Goal: Task Accomplishment & Management: Manage account settings

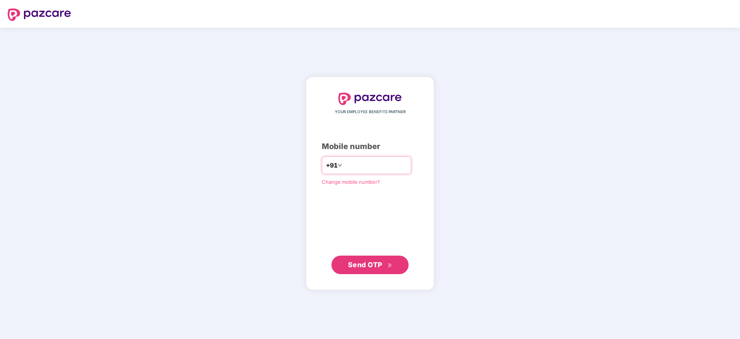
type input "**********"
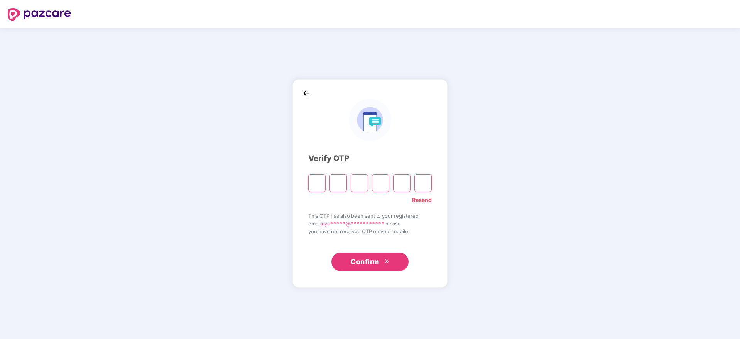
paste input "*"
type input "*"
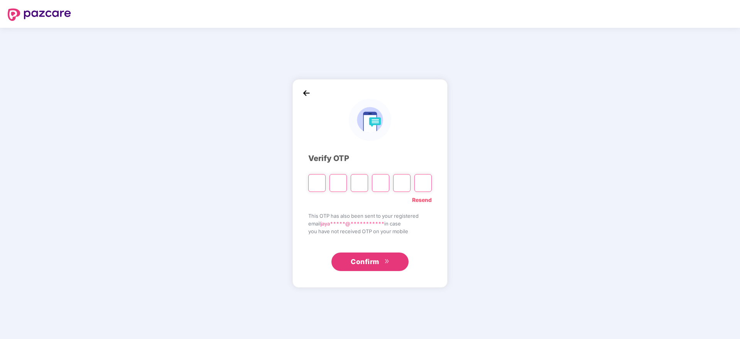
type input "*"
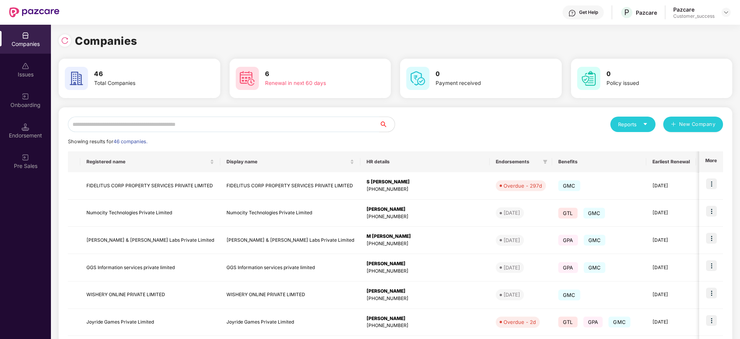
click at [257, 125] on input "text" at bounding box center [223, 124] width 311 height 15
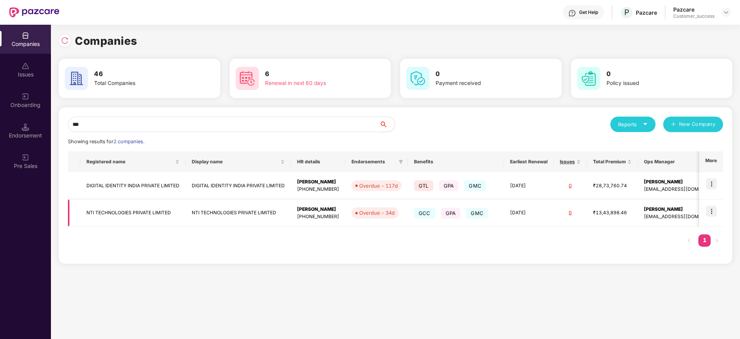
type input "***"
click at [711, 210] on img at bounding box center [711, 211] width 11 height 11
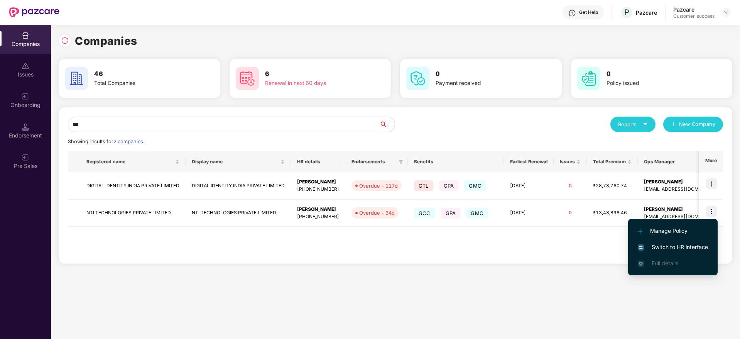
click at [683, 249] on span "Switch to HR interface" at bounding box center [673, 247] width 70 height 8
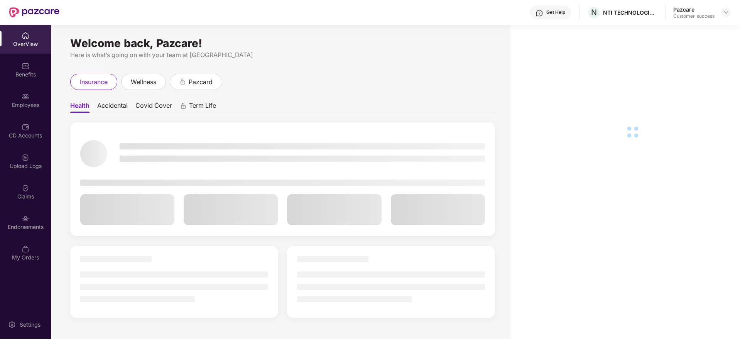
click at [15, 98] on div "Employees" at bounding box center [25, 100] width 51 height 29
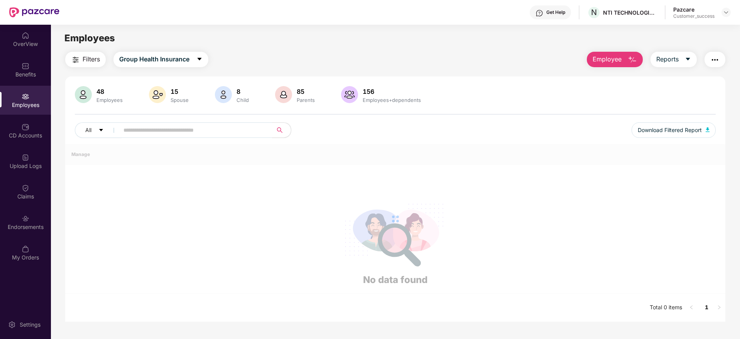
click at [29, 98] on img at bounding box center [26, 97] width 8 height 8
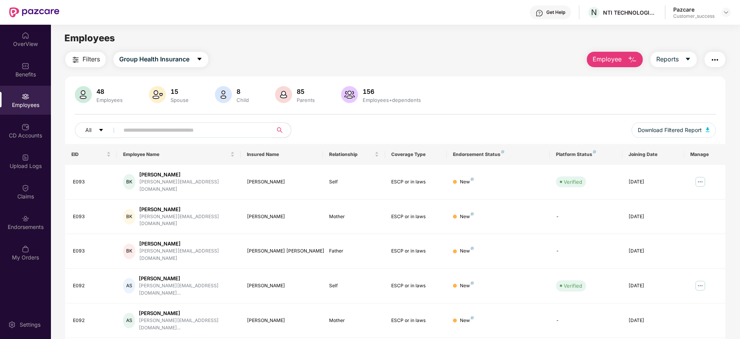
click at [183, 131] on input "text" at bounding box center [192, 130] width 139 height 12
type input "******"
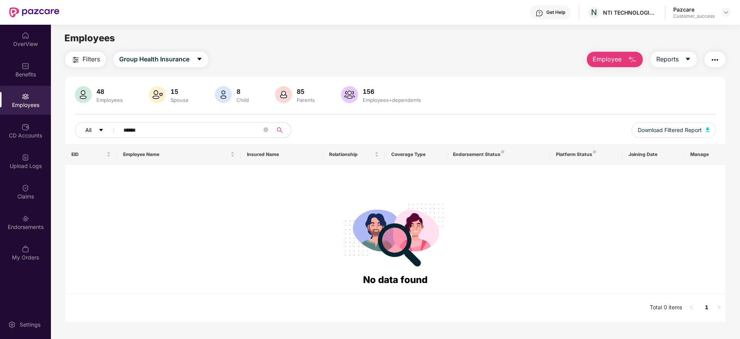
drag, startPoint x: 183, startPoint y: 131, endPoint x: 101, endPoint y: 131, distance: 81.8
click at [101, 131] on div "All ******" at bounding box center [262, 129] width 374 height 15
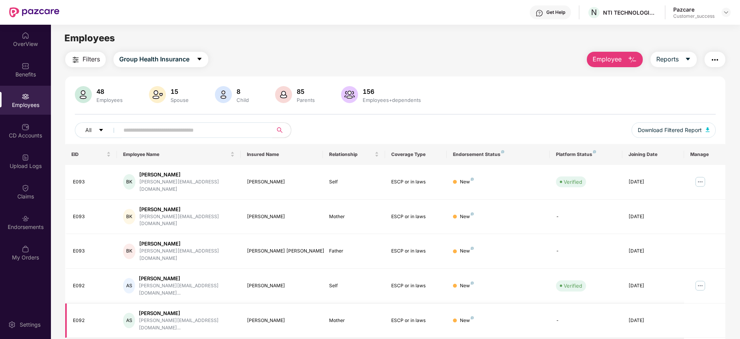
paste input "**********"
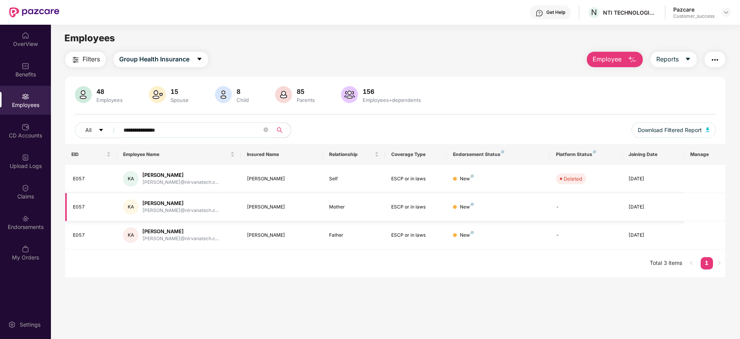
type input "**********"
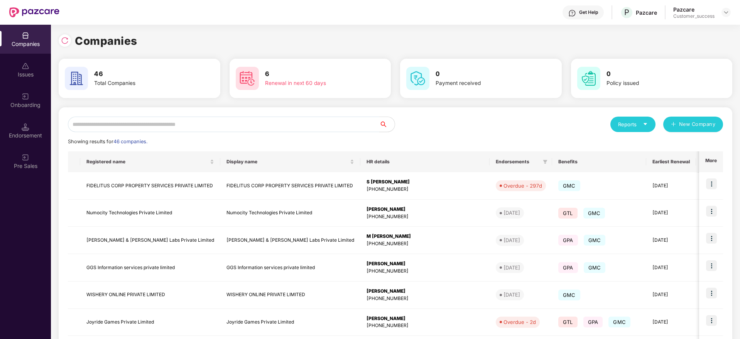
click at [247, 130] on input "text" at bounding box center [223, 124] width 311 height 15
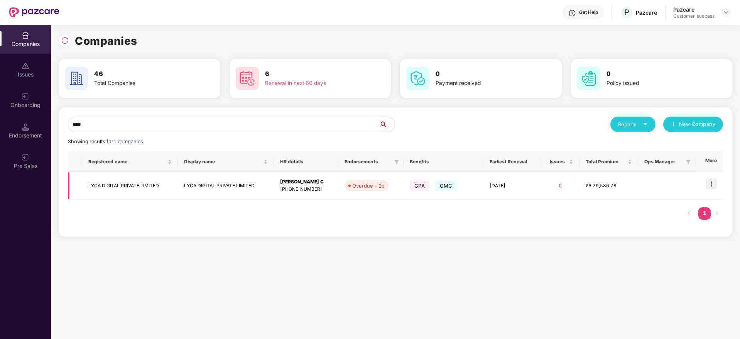
type input "****"
click at [713, 182] on img at bounding box center [711, 183] width 11 height 11
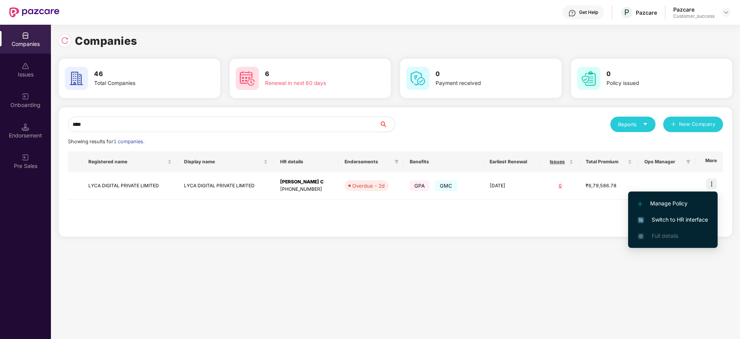
click at [691, 218] on span "Switch to HR interface" at bounding box center [673, 219] width 70 height 8
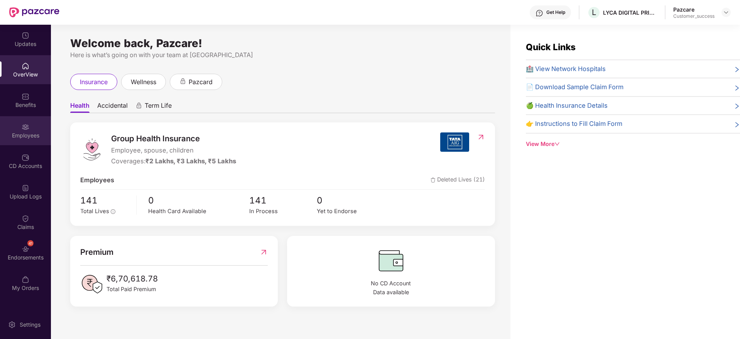
click at [28, 130] on img at bounding box center [26, 127] width 8 height 8
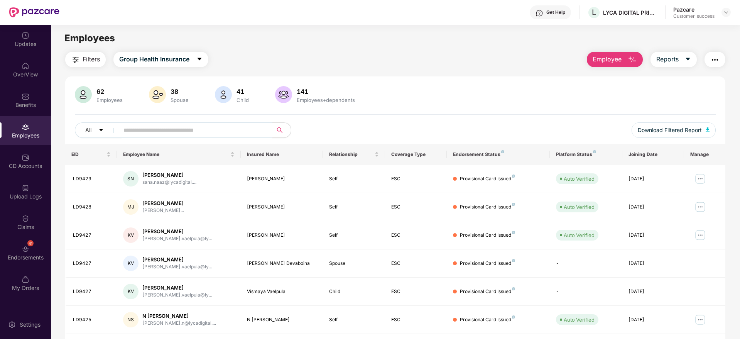
click at [202, 130] on input "text" at bounding box center [192, 130] width 139 height 12
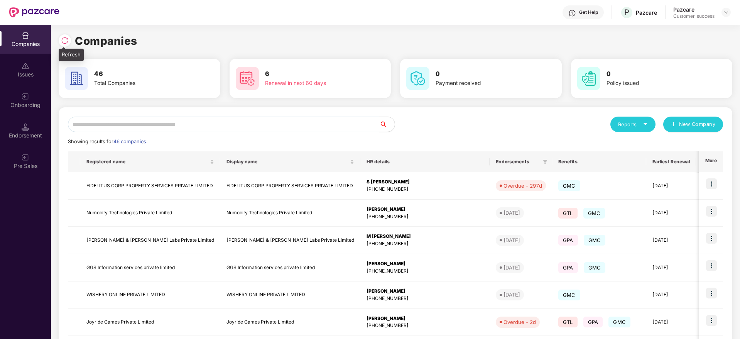
click at [64, 37] on img at bounding box center [65, 41] width 8 height 8
click at [202, 120] on input "text" at bounding box center [223, 124] width 311 height 15
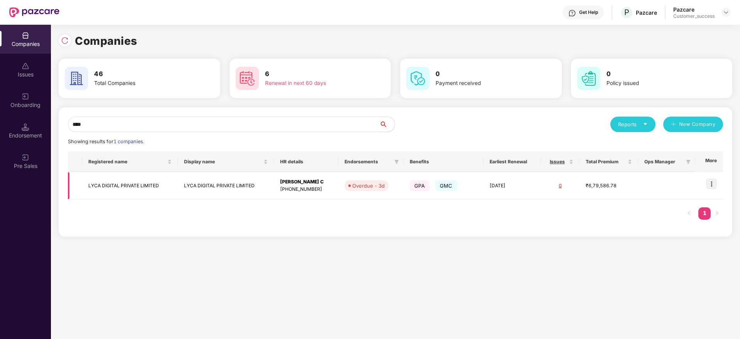
type input "****"
click at [714, 181] on img at bounding box center [711, 183] width 11 height 11
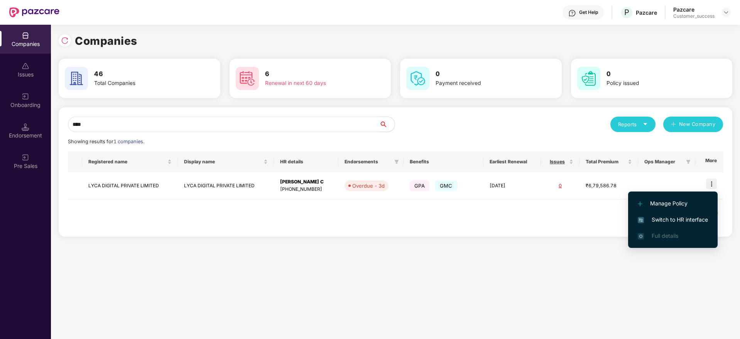
click at [683, 220] on span "Switch to HR interface" at bounding box center [673, 219] width 70 height 8
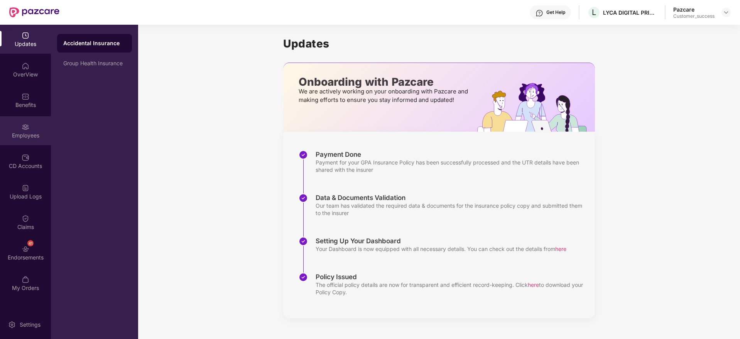
click at [25, 132] on div "Employees" at bounding box center [25, 136] width 51 height 8
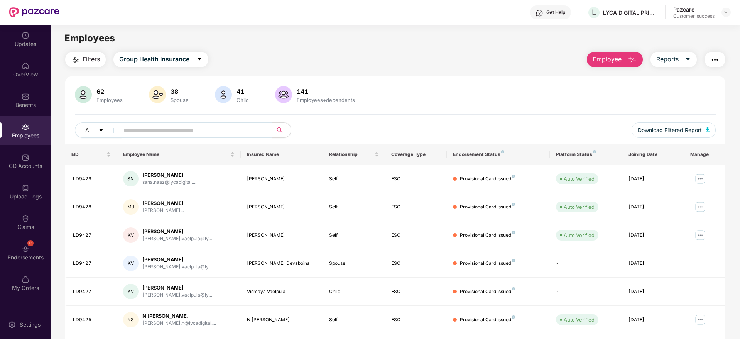
click at [248, 127] on input "text" at bounding box center [192, 130] width 139 height 12
paste input "**********"
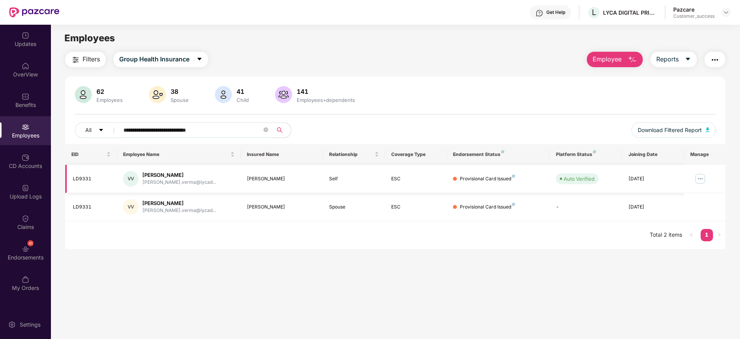
type input "**********"
click at [700, 177] on img at bounding box center [700, 178] width 12 height 12
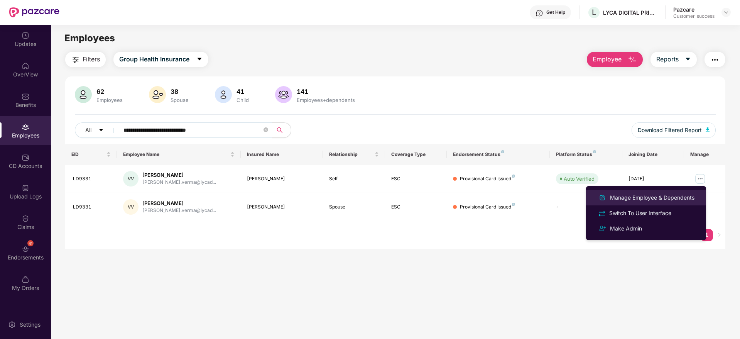
click at [673, 196] on div "Manage Employee & Dependents" at bounding box center [652, 197] width 88 height 8
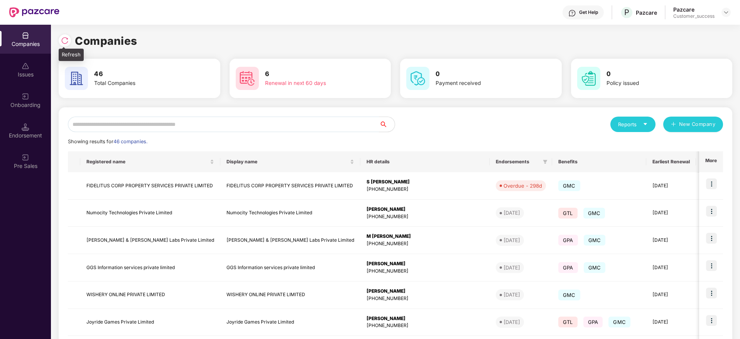
click at [65, 39] on img at bounding box center [65, 41] width 8 height 8
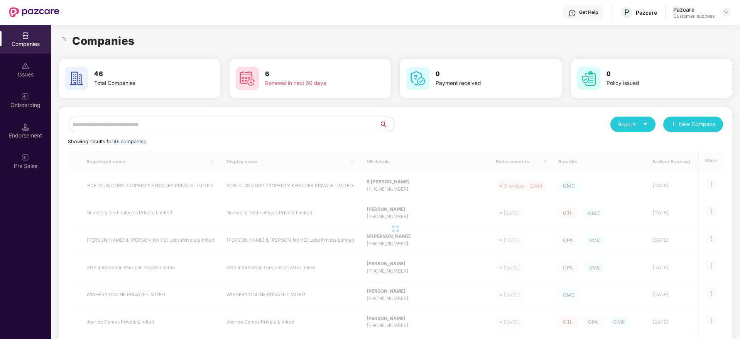
click at [130, 40] on h1 "Companies" at bounding box center [103, 40] width 63 height 17
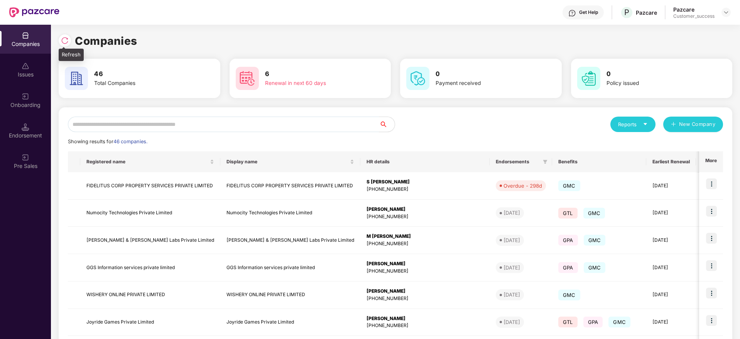
click at [69, 46] on div at bounding box center [67, 39] width 16 height 14
click at [66, 42] on img at bounding box center [65, 41] width 8 height 8
click at [249, 125] on input "text" at bounding box center [223, 124] width 311 height 15
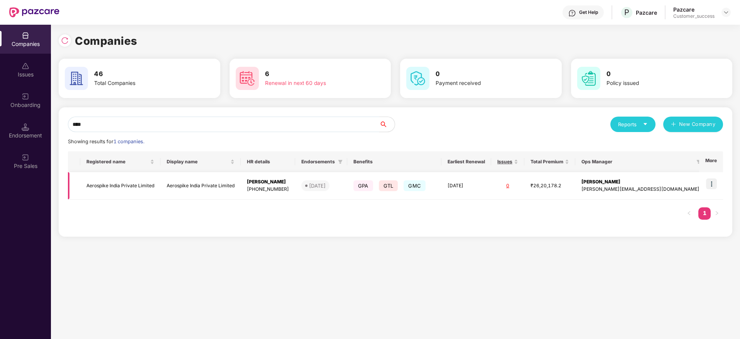
type input "****"
click at [713, 183] on img at bounding box center [711, 183] width 11 height 11
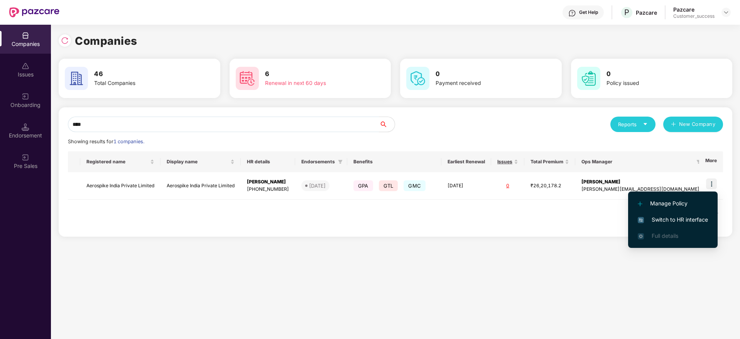
click at [690, 218] on span "Switch to HR interface" at bounding box center [673, 219] width 70 height 8
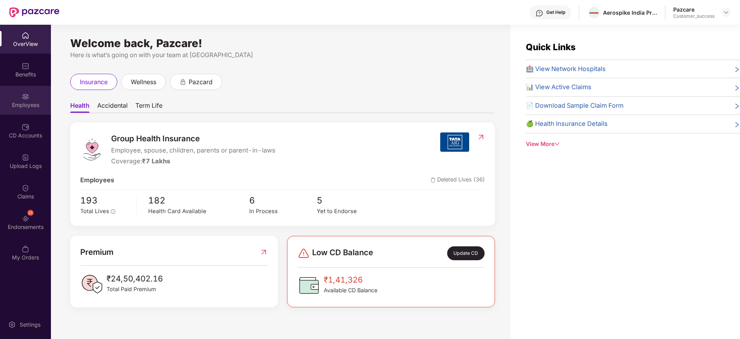
click at [28, 100] on img at bounding box center [26, 97] width 8 height 8
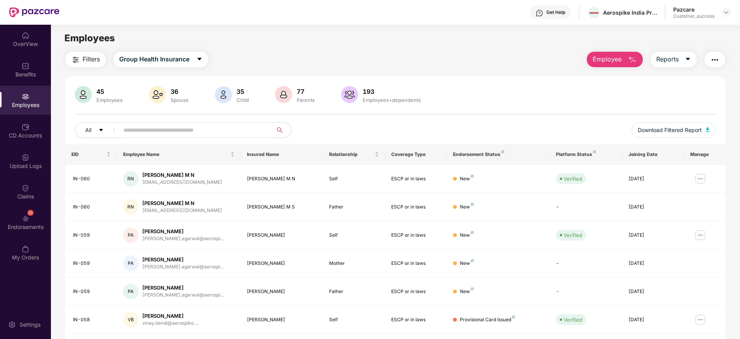
click at [611, 57] on span "Employee" at bounding box center [607, 59] width 29 height 10
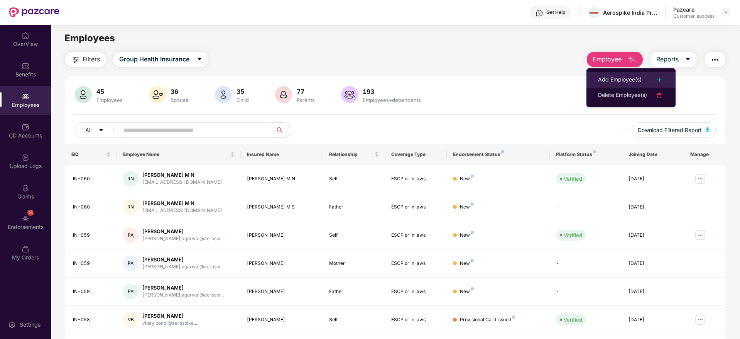
click at [610, 75] on div "Add Employee(s)" at bounding box center [620, 79] width 44 height 9
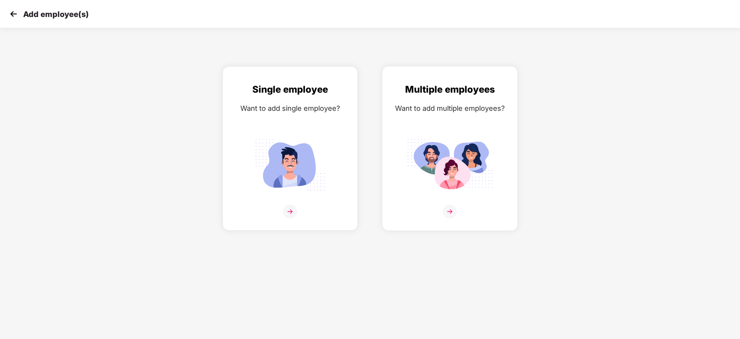
click at [454, 164] on img at bounding box center [450, 165] width 86 height 60
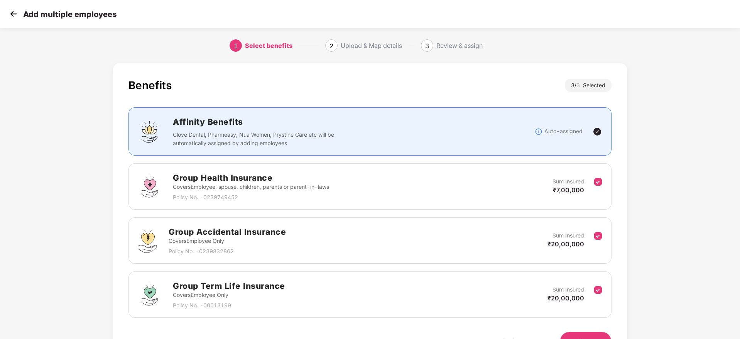
scroll to position [46, 0]
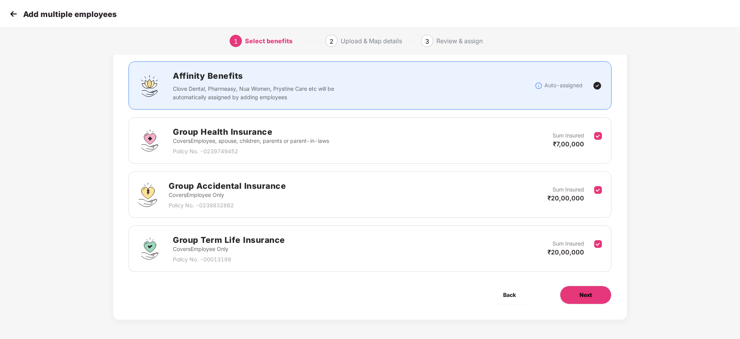
click at [585, 302] on button "Next" at bounding box center [586, 295] width 52 height 19
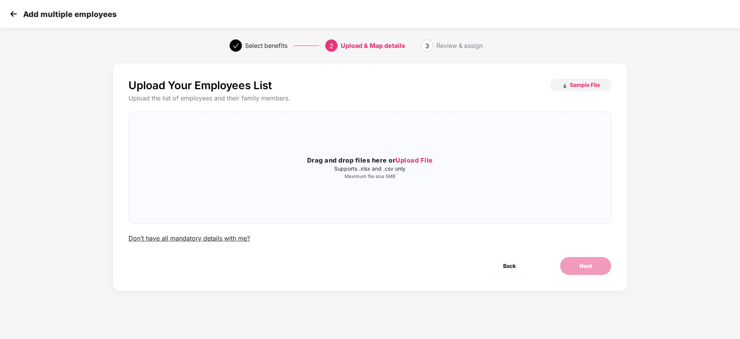
scroll to position [0, 0]
click at [407, 151] on div "Drag and drop files here or Upload File Supports .xlsx and .csv only Maximum fi…" at bounding box center [370, 167] width 482 height 99
click at [590, 269] on span "Next" at bounding box center [586, 266] width 12 height 8
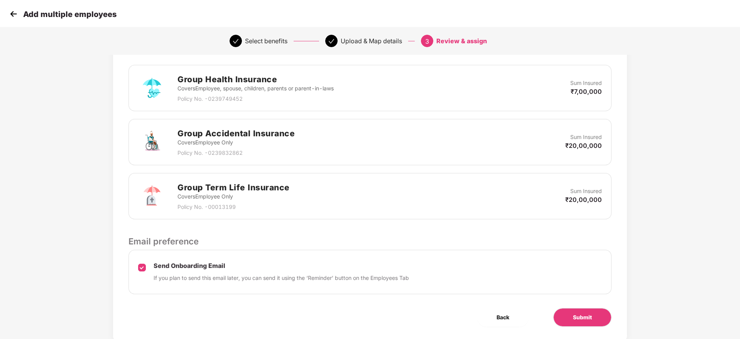
scroll to position [199, 0]
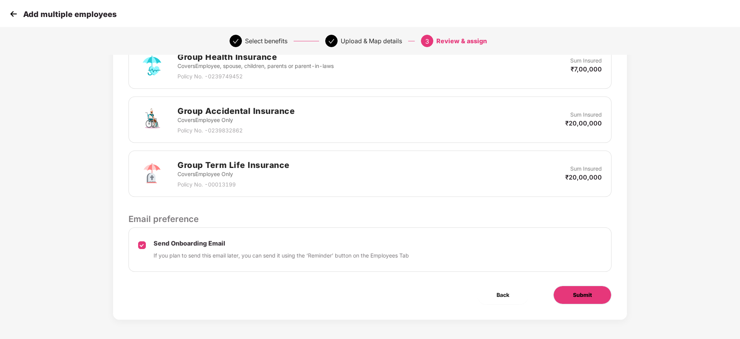
click at [580, 292] on span "Submit" at bounding box center [582, 295] width 19 height 8
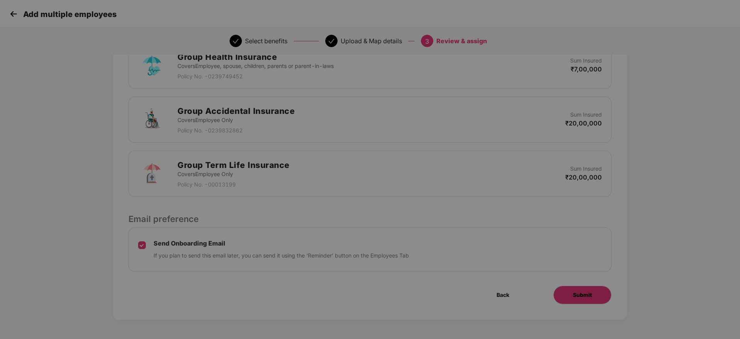
scroll to position [0, 0]
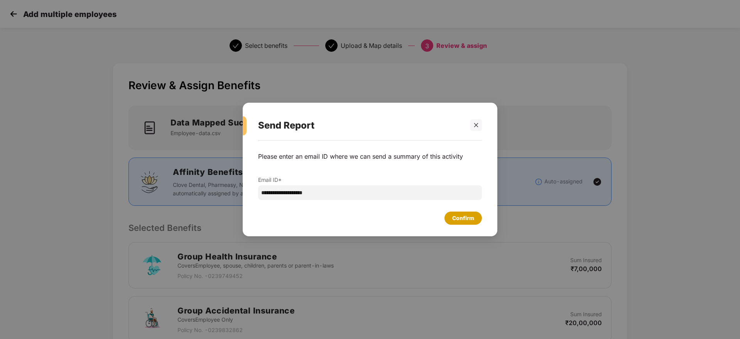
click at [470, 222] on div "Confirm" at bounding box center [462, 217] width 37 height 13
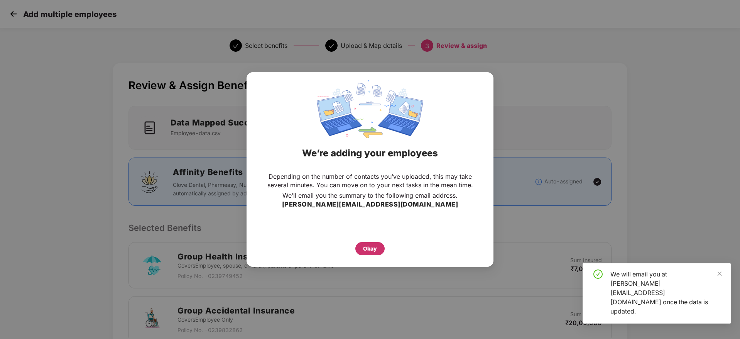
click at [370, 253] on div "Okay" at bounding box center [369, 248] width 29 height 13
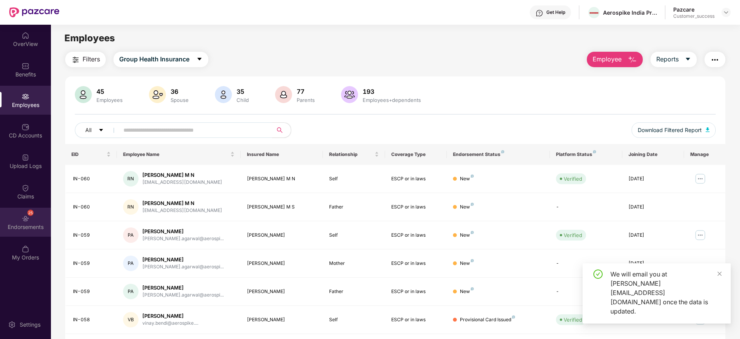
click at [31, 218] on div "25 Endorsements" at bounding box center [25, 222] width 51 height 29
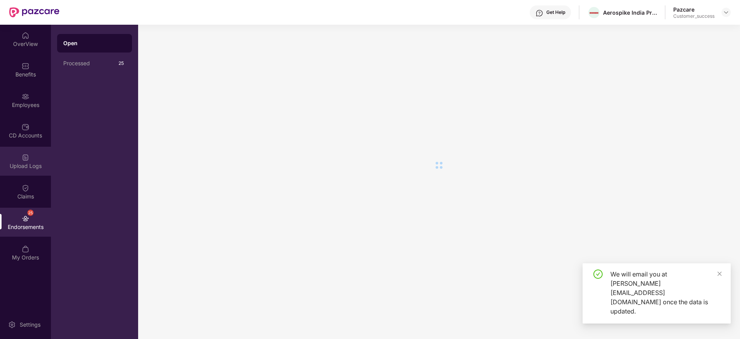
click at [27, 170] on div "Upload Logs" at bounding box center [25, 161] width 51 height 29
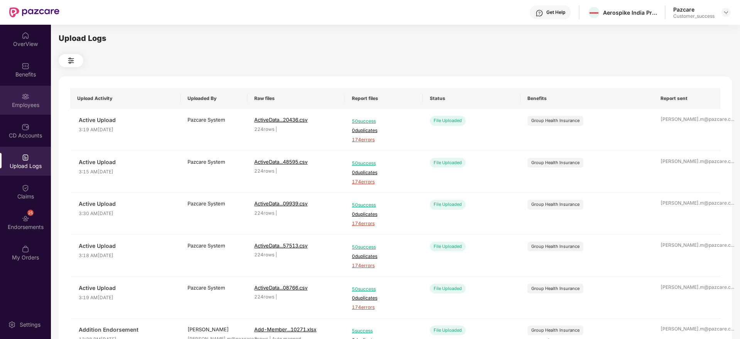
click at [26, 103] on div "Employees" at bounding box center [25, 105] width 51 height 8
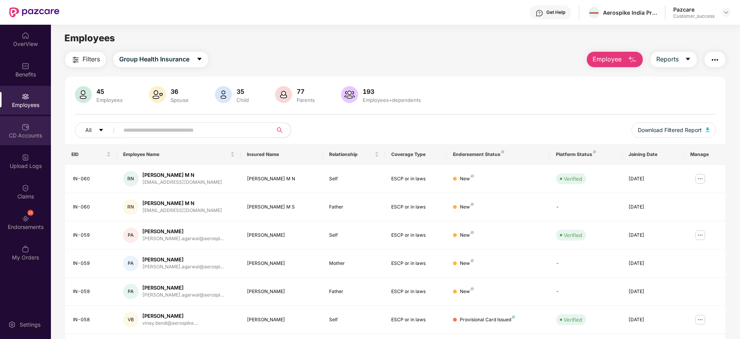
click at [29, 140] on div "CD Accounts" at bounding box center [25, 130] width 51 height 29
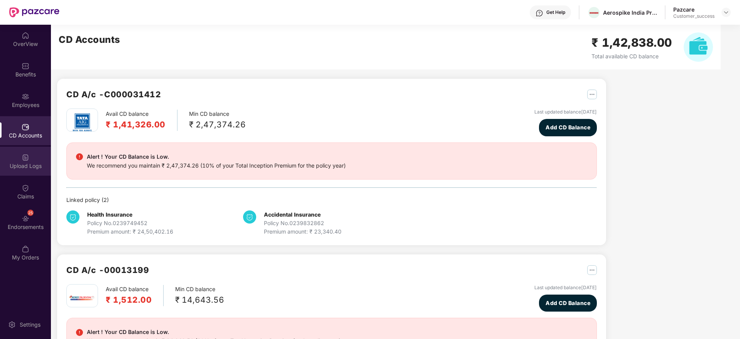
click at [28, 161] on img at bounding box center [26, 158] width 8 height 8
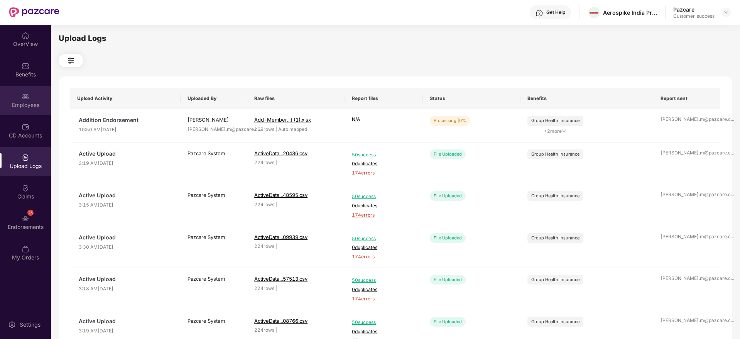
click at [29, 104] on div "Employees" at bounding box center [25, 105] width 51 height 8
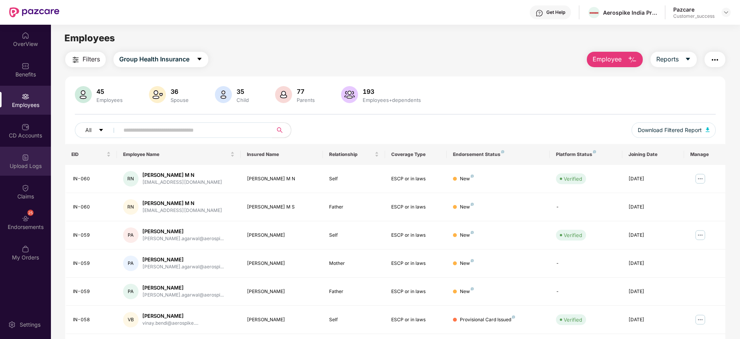
click at [32, 159] on div "Upload Logs" at bounding box center [25, 161] width 51 height 29
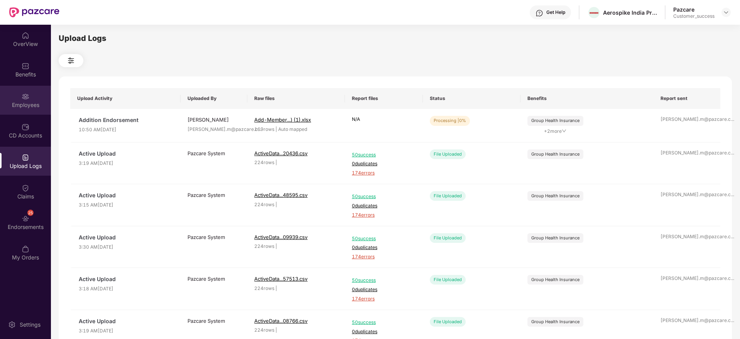
click at [33, 98] on div "Employees" at bounding box center [25, 100] width 51 height 29
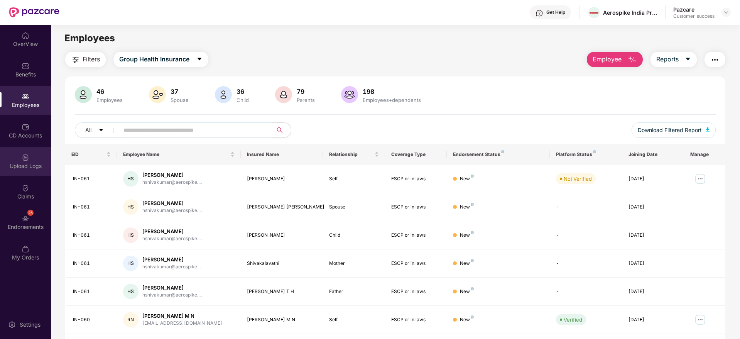
click at [35, 169] on div "Upload Logs" at bounding box center [25, 166] width 51 height 8
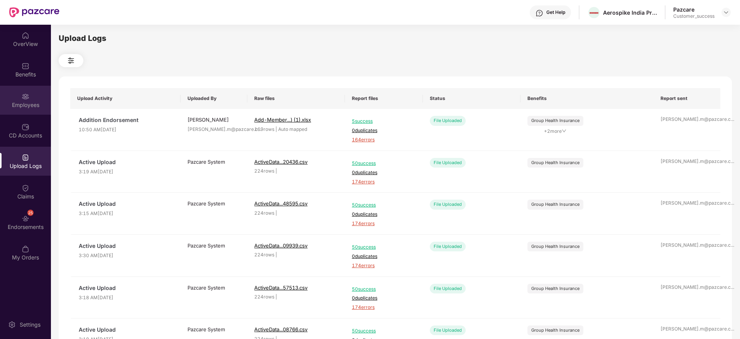
click at [26, 96] on img at bounding box center [26, 97] width 8 height 8
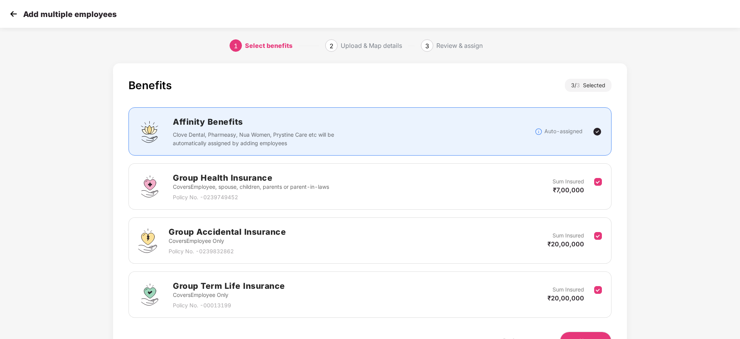
click at [14, 11] on img at bounding box center [14, 14] width 12 height 12
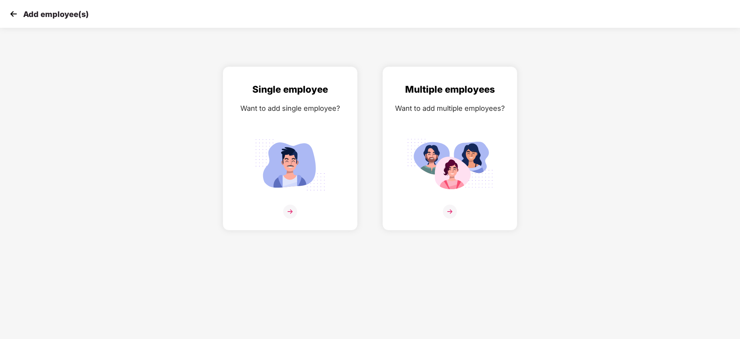
click at [12, 16] on img at bounding box center [14, 14] width 12 height 12
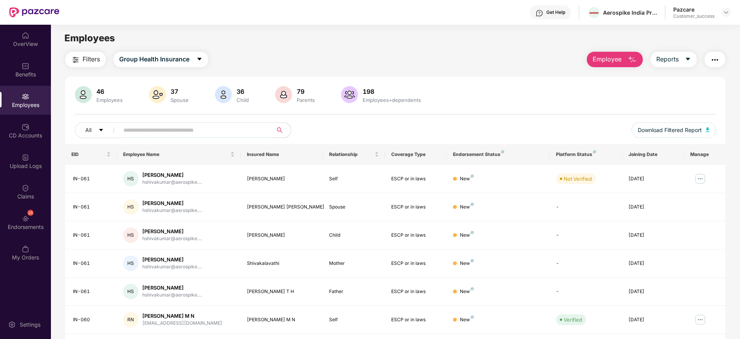
click at [727, 7] on div "Pazcare Customer_success" at bounding box center [701, 13] width 57 height 14
click at [728, 12] on img at bounding box center [726, 12] width 6 height 6
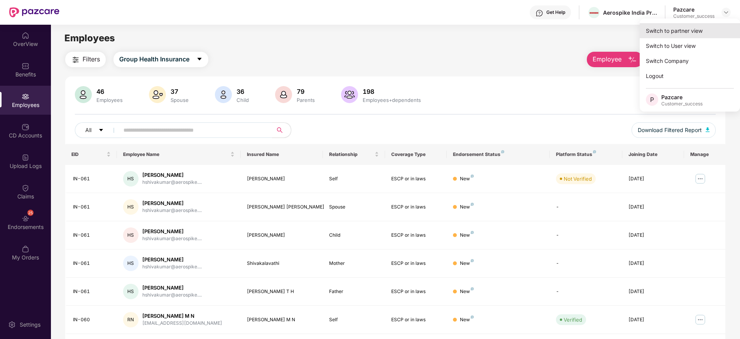
click at [711, 28] on div "Switch to partner view" at bounding box center [690, 30] width 100 height 15
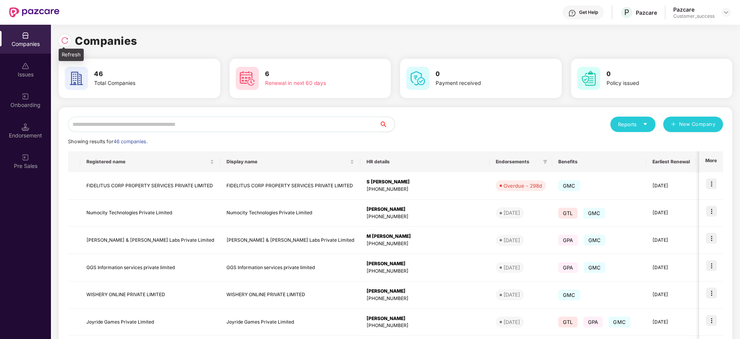
click at [66, 36] on div at bounding box center [65, 40] width 12 height 12
click at [209, 122] on input "text" at bounding box center [223, 124] width 311 height 15
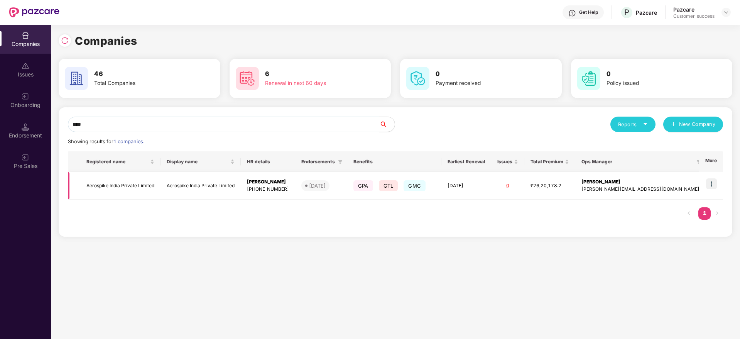
type input "****"
click at [711, 180] on img at bounding box center [711, 183] width 11 height 11
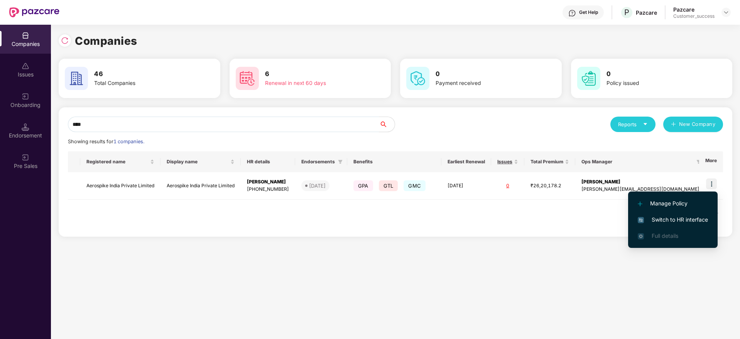
click at [691, 217] on span "Switch to HR interface" at bounding box center [673, 219] width 70 height 8
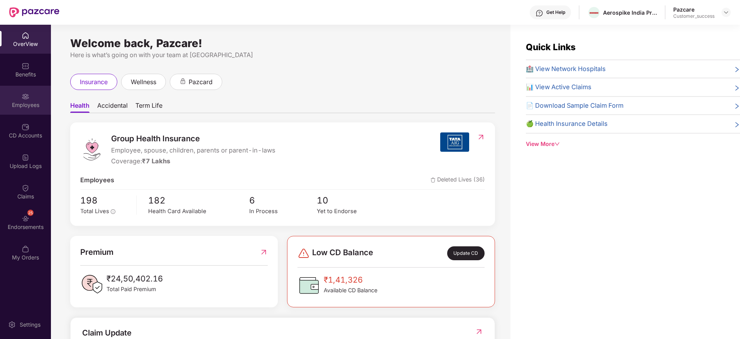
click at [30, 101] on div "Employees" at bounding box center [25, 105] width 51 height 8
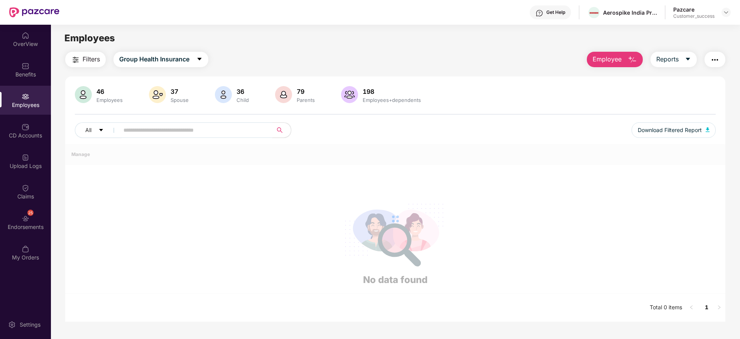
click at [167, 132] on input "text" at bounding box center [192, 130] width 139 height 12
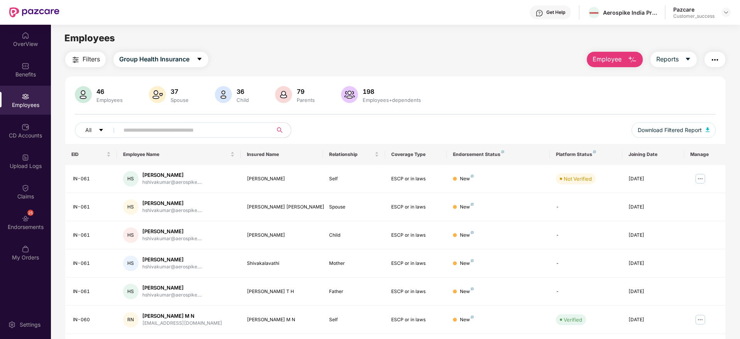
paste input "*****"
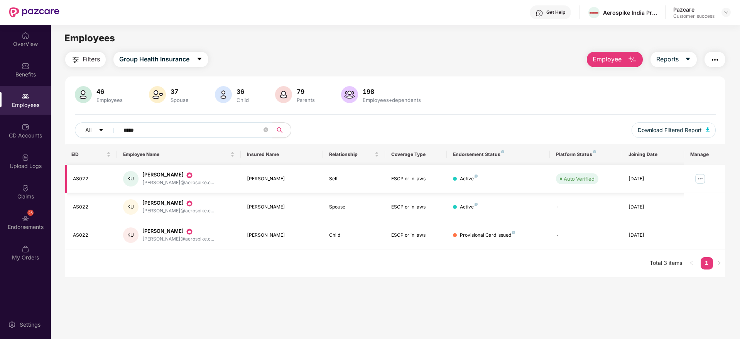
type input "*****"
click at [701, 177] on img at bounding box center [700, 178] width 12 height 12
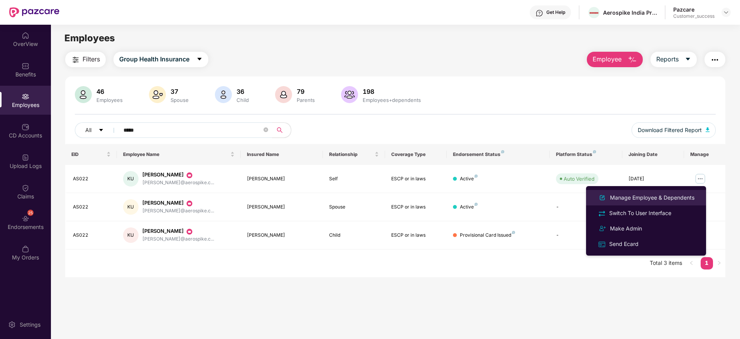
click at [672, 195] on div "Manage Employee & Dependents" at bounding box center [652, 197] width 88 height 8
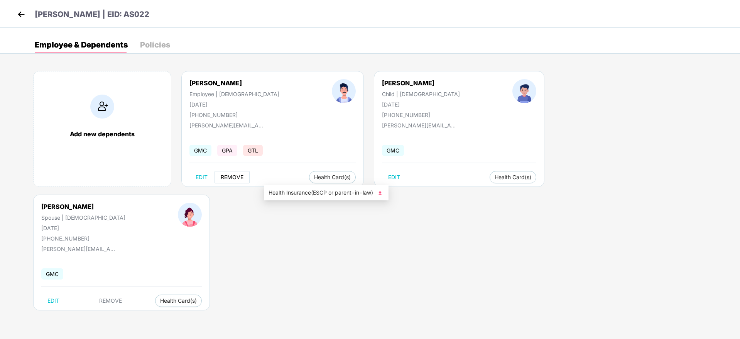
click at [237, 176] on span "REMOVE" at bounding box center [232, 177] width 23 height 6
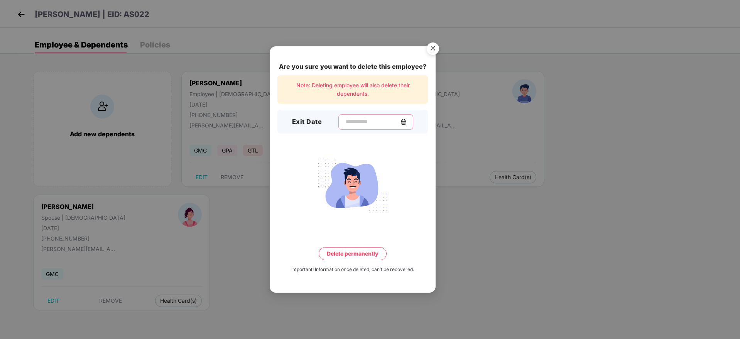
click at [370, 121] on input at bounding box center [373, 122] width 56 height 8
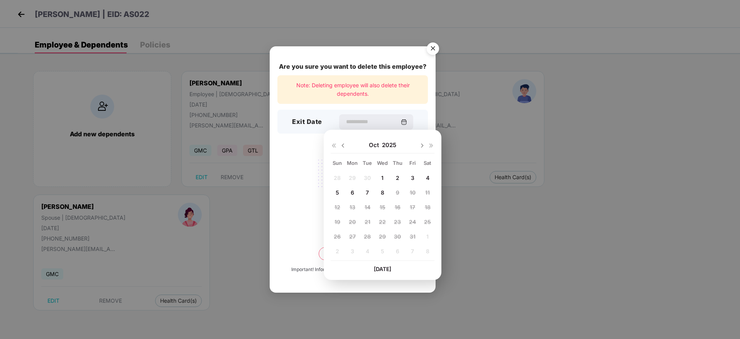
click at [344, 142] on img at bounding box center [343, 145] width 6 height 6
click at [368, 195] on span "9" at bounding box center [367, 192] width 3 height 7
type input "**********"
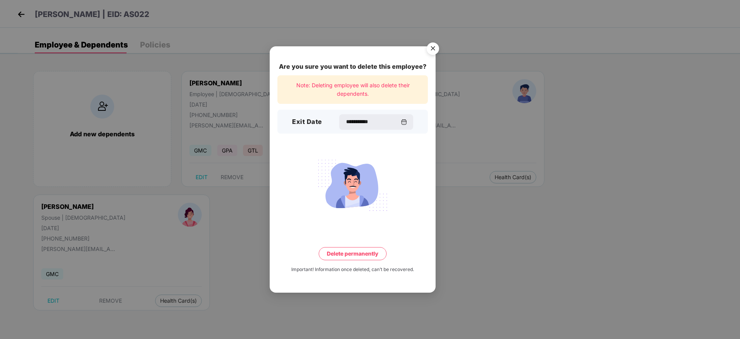
click at [356, 253] on button "Delete permanently" at bounding box center [353, 253] width 68 height 13
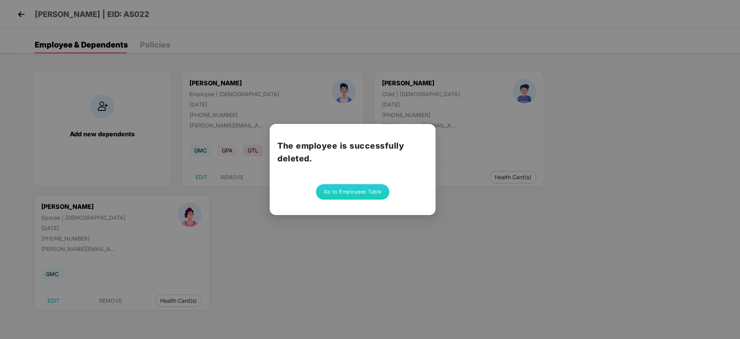
click at [353, 197] on button "Go to Employees Table" at bounding box center [352, 191] width 73 height 15
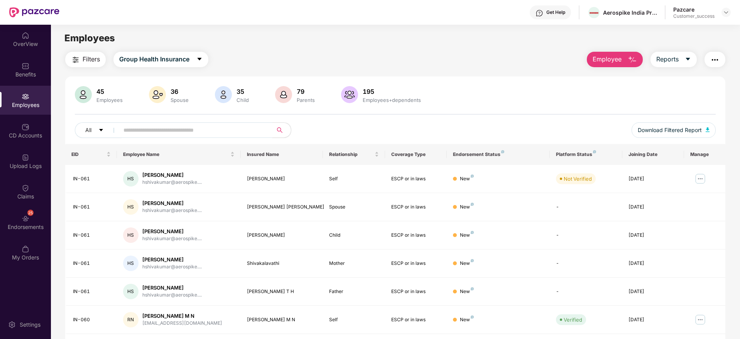
click at [240, 127] on input "text" at bounding box center [192, 130] width 139 height 12
paste input "*****"
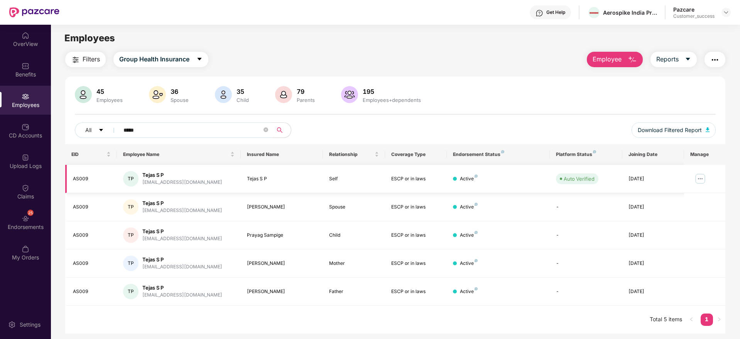
type input "*****"
click at [702, 181] on img at bounding box center [700, 178] width 12 height 12
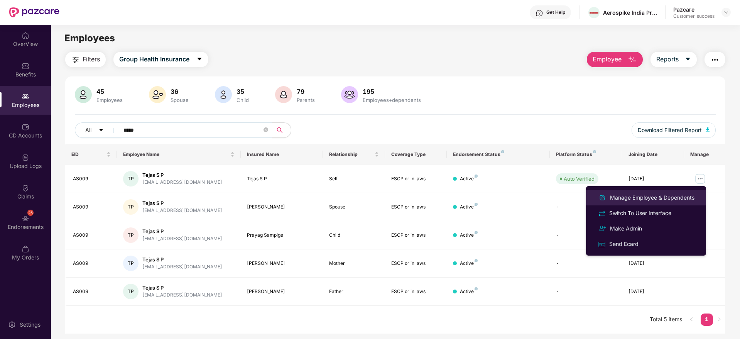
click at [674, 196] on div "Manage Employee & Dependents" at bounding box center [652, 197] width 88 height 8
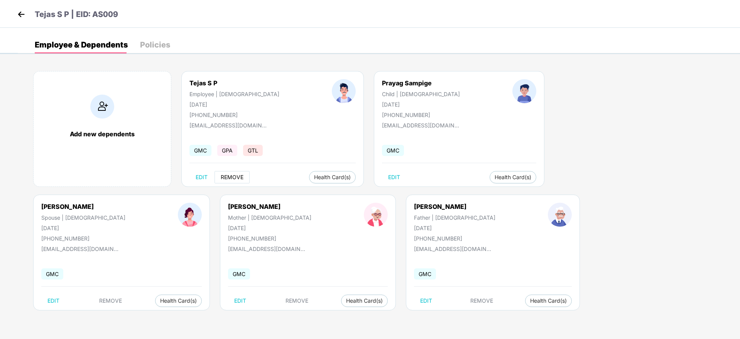
click at [235, 174] on span "REMOVE" at bounding box center [232, 177] width 23 height 6
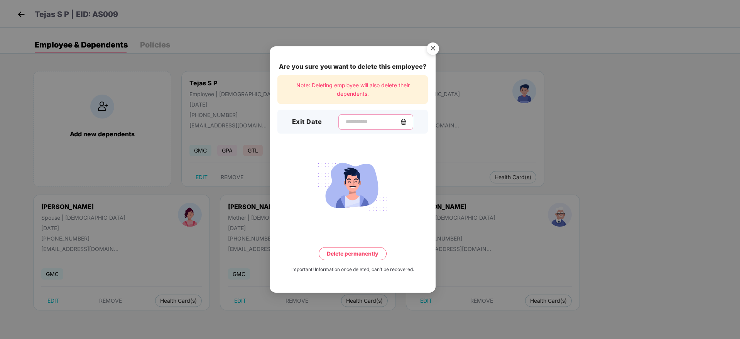
click at [357, 120] on input at bounding box center [373, 122] width 56 height 8
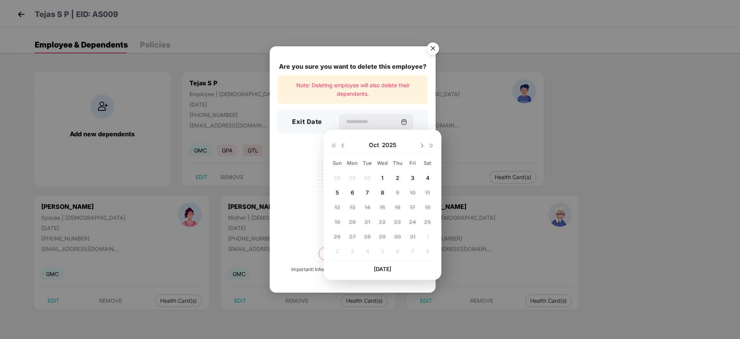
click at [345, 145] on img at bounding box center [343, 145] width 6 height 6
click at [411, 207] on span "19" at bounding box center [413, 207] width 6 height 7
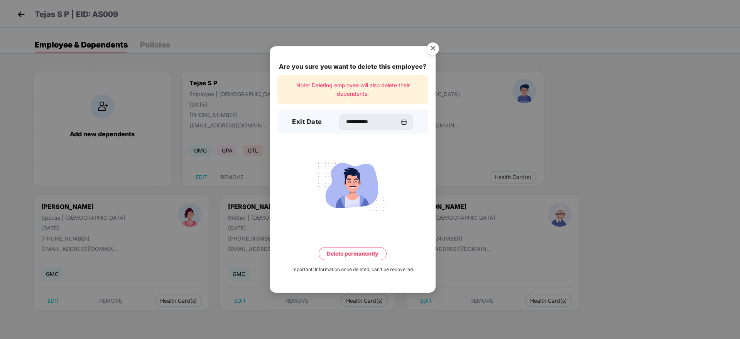
type input "**********"
click at [347, 251] on button "Delete permanently" at bounding box center [353, 253] width 68 height 13
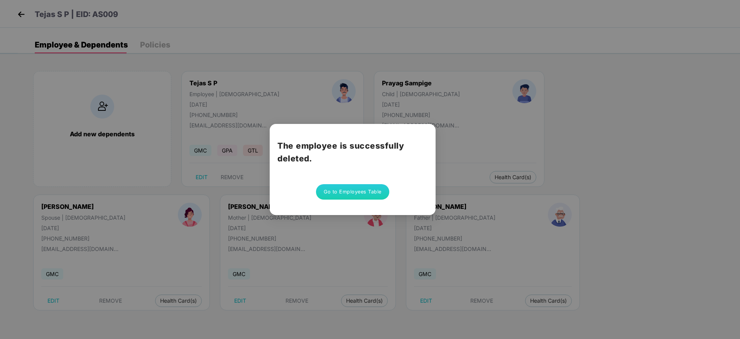
drag, startPoint x: 363, startPoint y: 191, endPoint x: 624, endPoint y: 169, distance: 261.4
click at [624, 169] on div "The employee is successfully deleted. Go to Employees Table" at bounding box center [370, 169] width 740 height 339
click at [367, 192] on button "Go to Employees Table" at bounding box center [352, 191] width 73 height 15
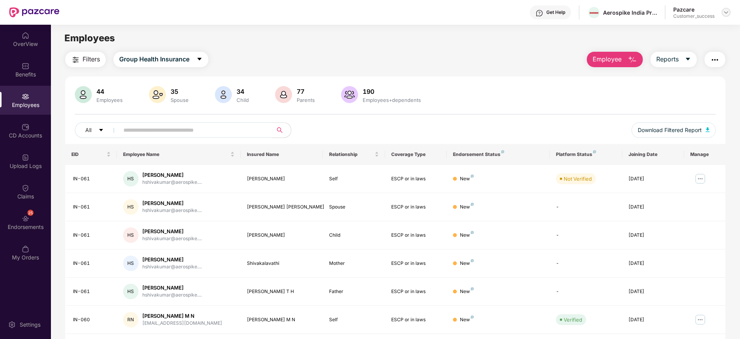
click at [724, 12] on img at bounding box center [726, 12] width 6 height 6
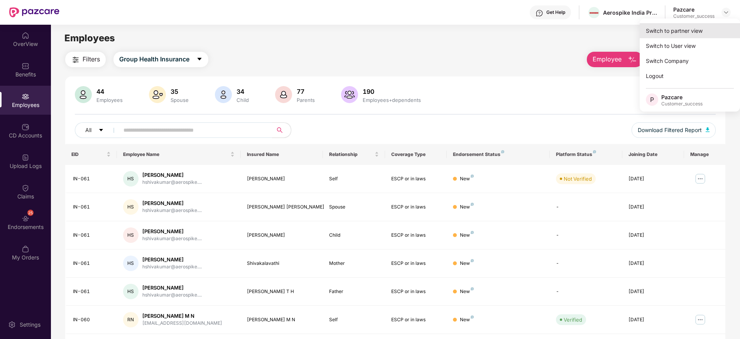
click at [701, 35] on div "Switch to partner view" at bounding box center [690, 30] width 100 height 15
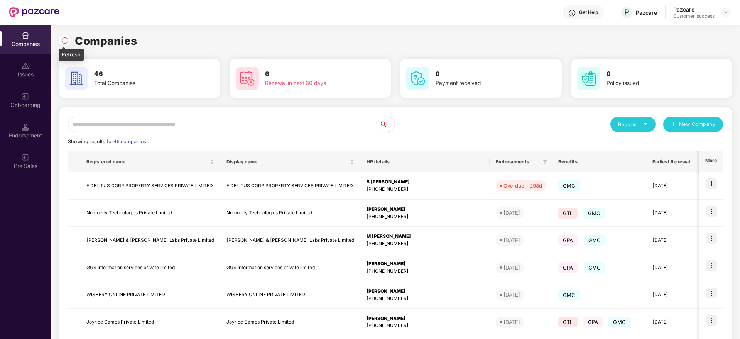
click at [61, 44] on img at bounding box center [65, 41] width 8 height 8
click at [242, 123] on input "text" at bounding box center [223, 124] width 311 height 15
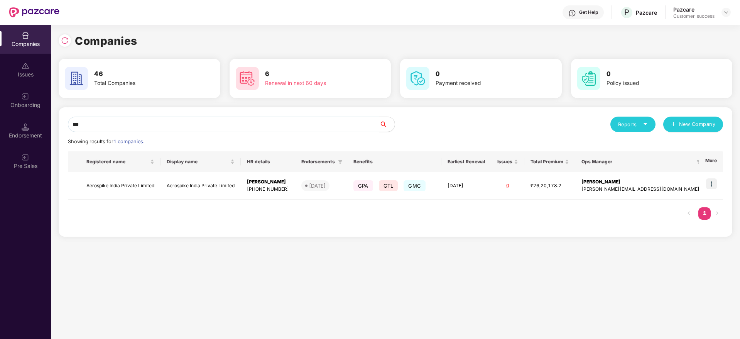
type input "****"
click at [128, 183] on td "Aerospike India Private Limited" at bounding box center [120, 185] width 80 height 27
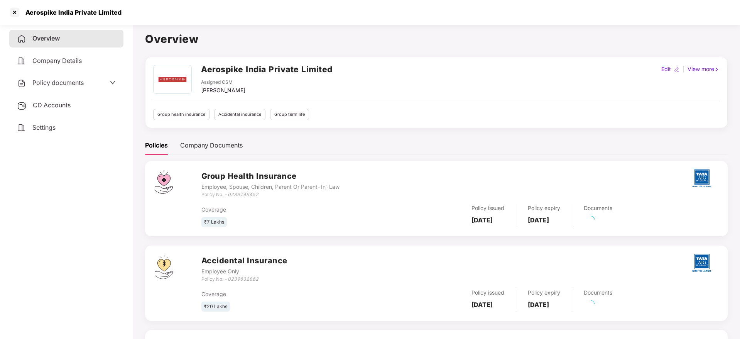
click at [90, 88] on div "Policy documents" at bounding box center [66, 83] width 114 height 18
click at [76, 83] on span "Policy documents" at bounding box center [57, 83] width 51 height 8
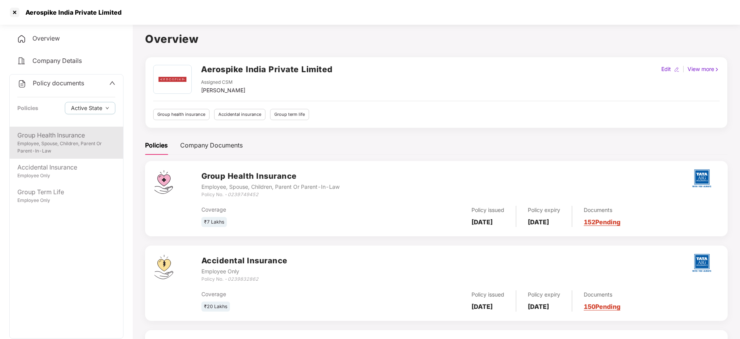
click at [75, 151] on div "Employee, Spouse, Children, Parent Or Parent-In-Law" at bounding box center [66, 147] width 98 height 15
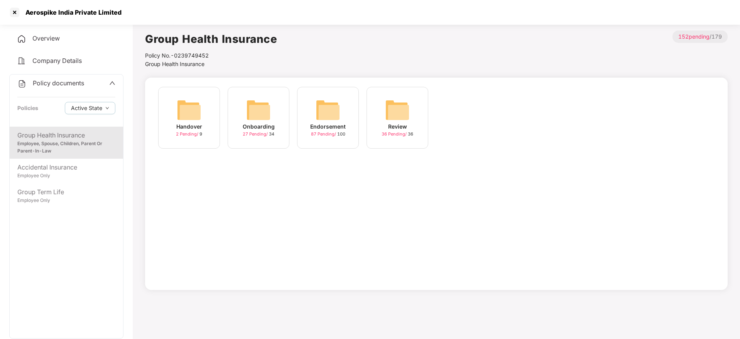
click at [336, 104] on img at bounding box center [328, 110] width 25 height 25
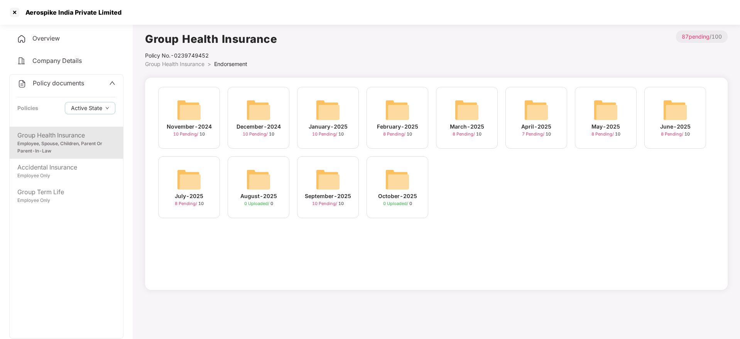
click at [342, 187] on div "September-2025 10 Pending / 10" at bounding box center [328, 187] width 62 height 62
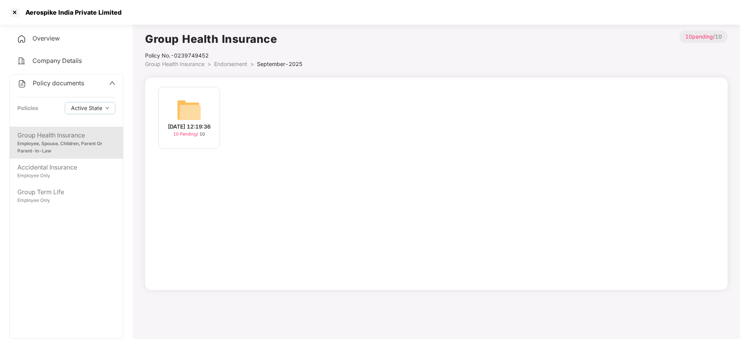
click at [200, 124] on div "[DATE] 12:19:36" at bounding box center [189, 126] width 43 height 8
